Goal: Check status: Check status

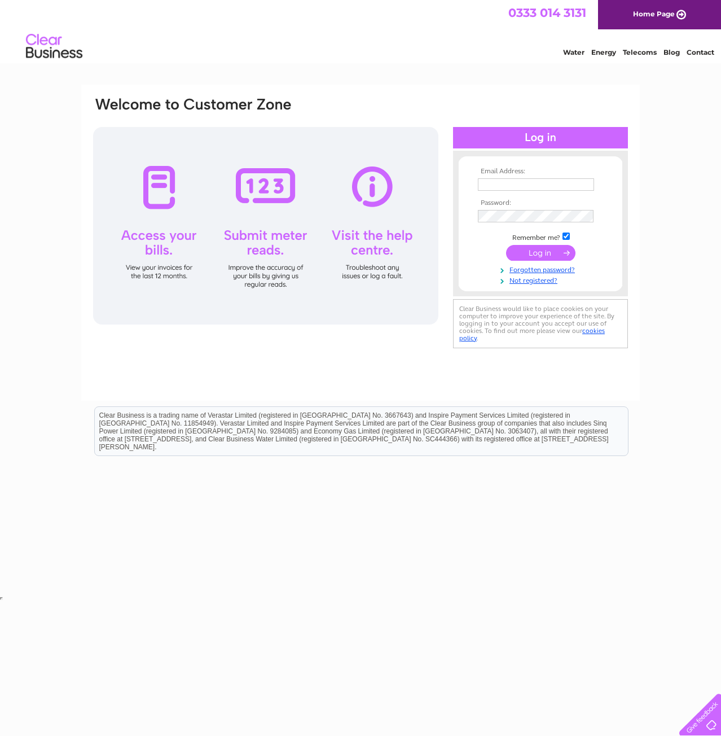
type input "mike@solutionsdeveloped.co.uk"
click at [542, 260] on input "submit" at bounding box center [540, 253] width 69 height 16
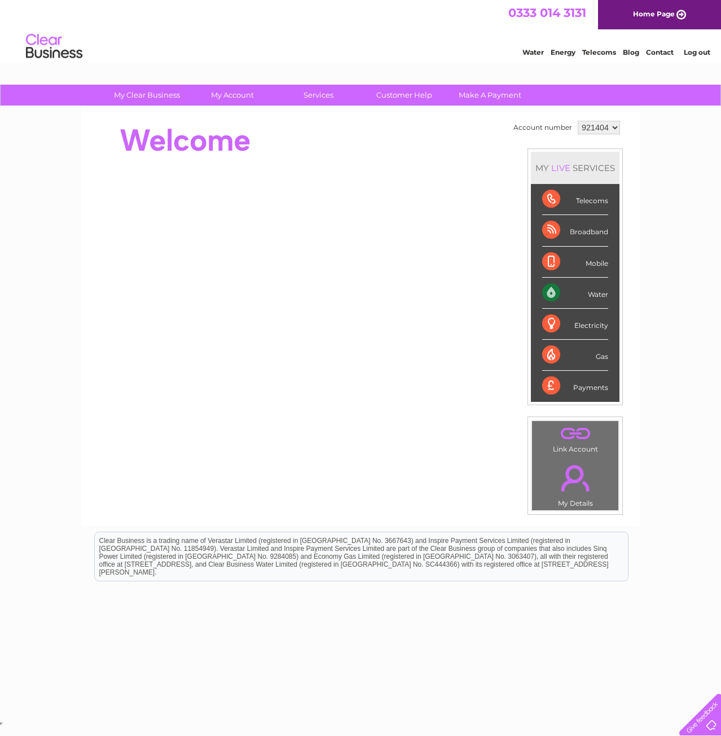
click at [601, 292] on div "Water" at bounding box center [575, 293] width 66 height 31
click at [551, 291] on div "Water" at bounding box center [575, 293] width 66 height 31
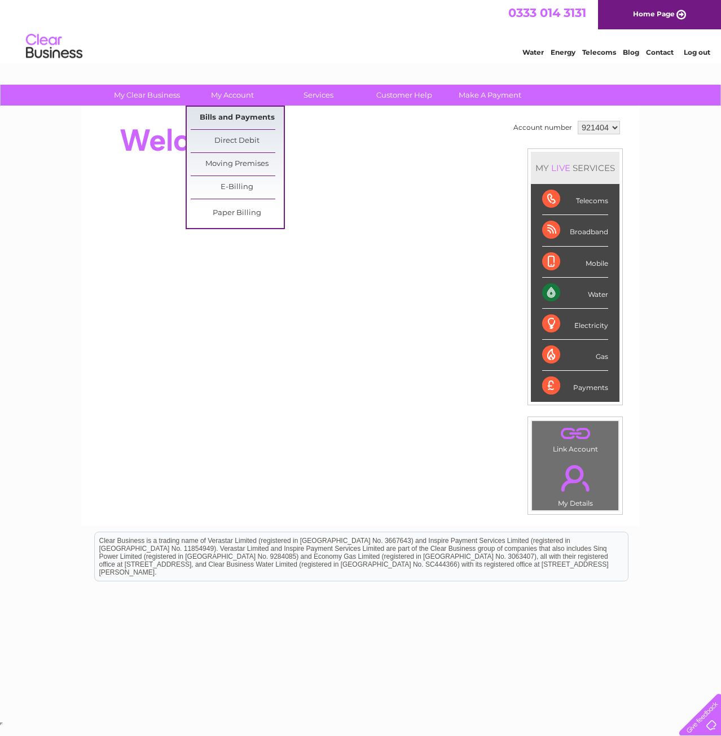
click at [246, 118] on link "Bills and Payments" at bounding box center [237, 118] width 93 height 23
